Goal: Complete application form

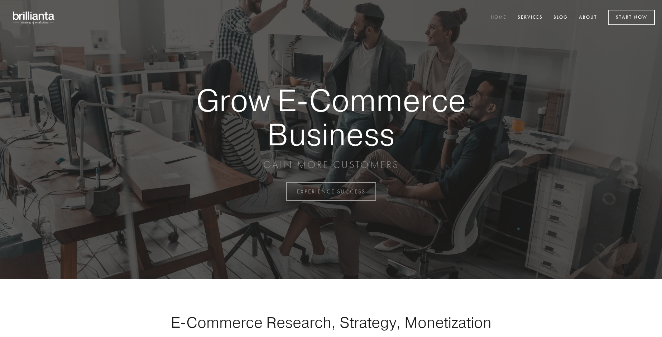
scroll to position [1879, 0]
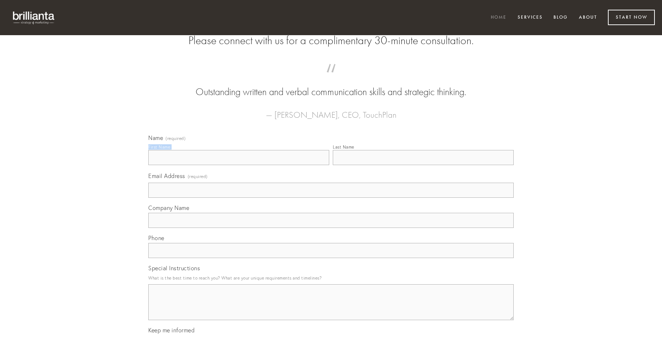
type input "[PERSON_NAME]"
click at [423, 165] on input "Last Name" at bounding box center [423, 157] width 181 height 15
type input "[PERSON_NAME]"
click at [331, 197] on input "Email Address (required)" at bounding box center [331, 189] width 366 height 15
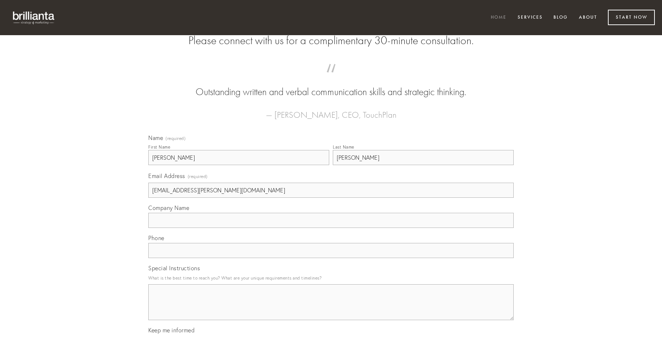
type input "[EMAIL_ADDRESS][PERSON_NAME][DOMAIN_NAME]"
click at [331, 228] on input "Company Name" at bounding box center [331, 220] width 366 height 15
type input "delego"
click at [331, 258] on input "text" at bounding box center [331, 250] width 366 height 15
click at [331, 308] on textarea "Special Instructions" at bounding box center [331, 302] width 366 height 36
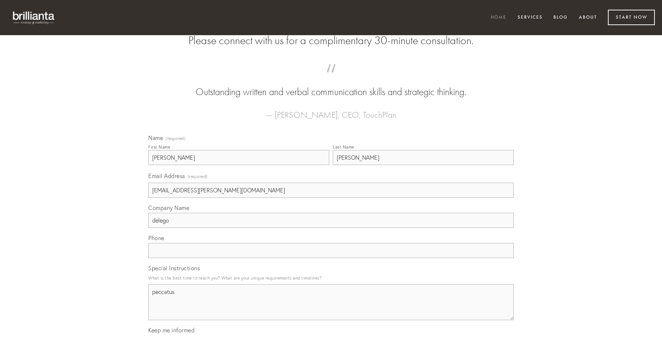
type textarea "peccatus"
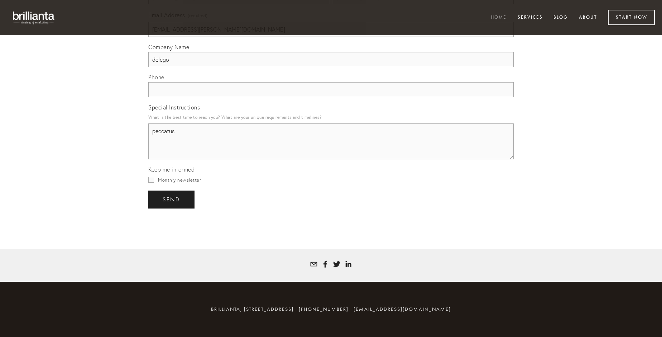
click at [172, 199] on span "send" at bounding box center [172, 199] width 18 height 6
